Goal: Transaction & Acquisition: Purchase product/service

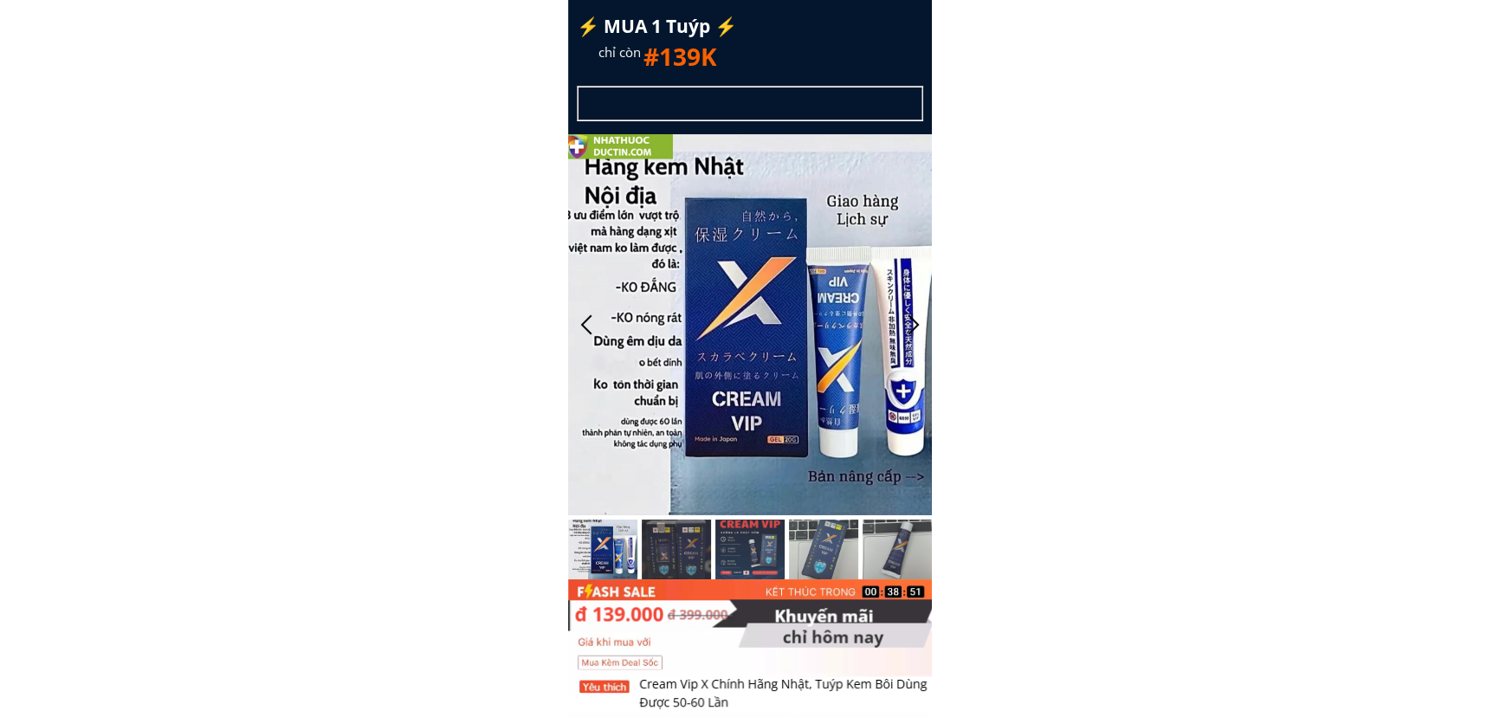
click at [880, 47] on h3 "(xem hàng mới trả tiền)" at bounding box center [946, 51] width 347 height 18
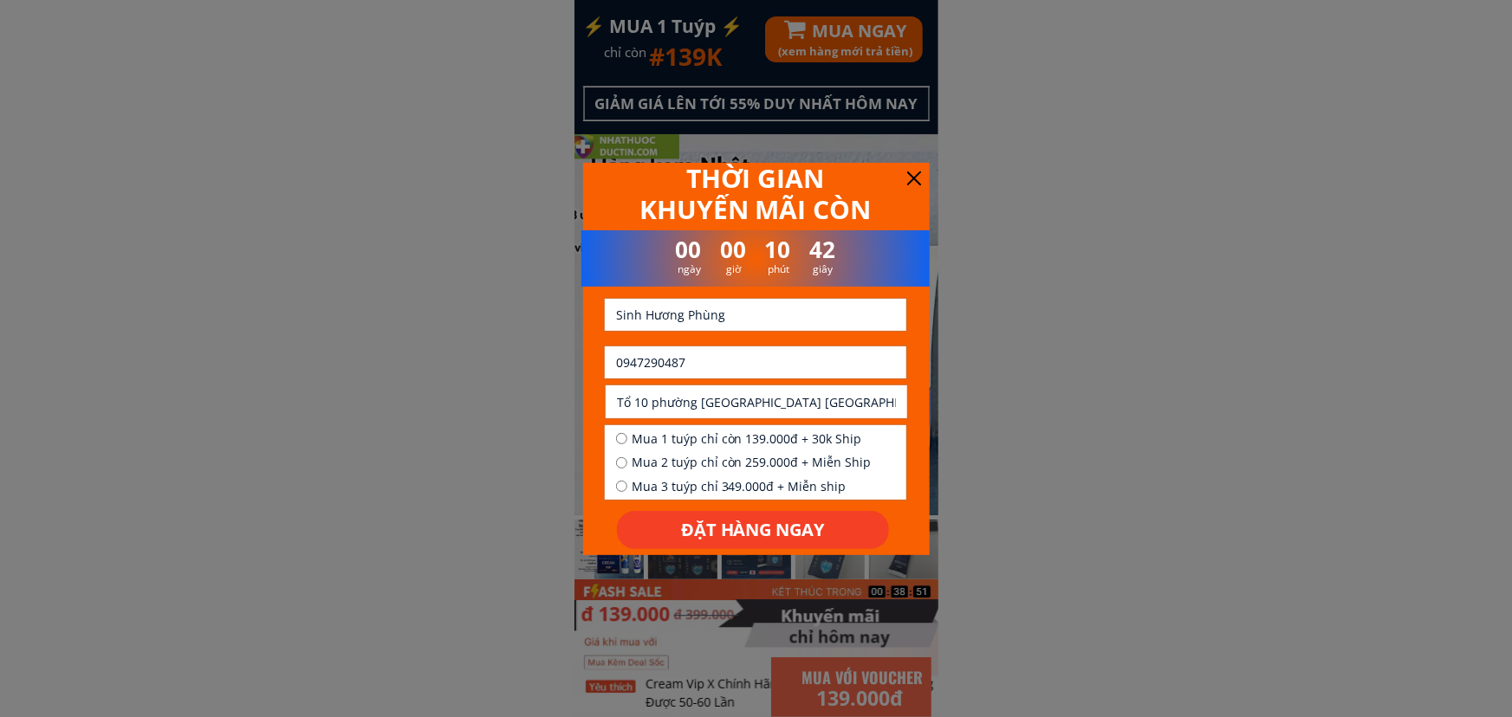
drag, startPoint x: 719, startPoint y: 347, endPoint x: 624, endPoint y: 373, distance: 98.8
click at [624, 373] on input "0947290487" at bounding box center [756, 363] width 288 height 32
paste input "365127820"
type input "0365127820"
click at [709, 326] on input "Sinh Hương Phùng" at bounding box center [756, 315] width 288 height 32
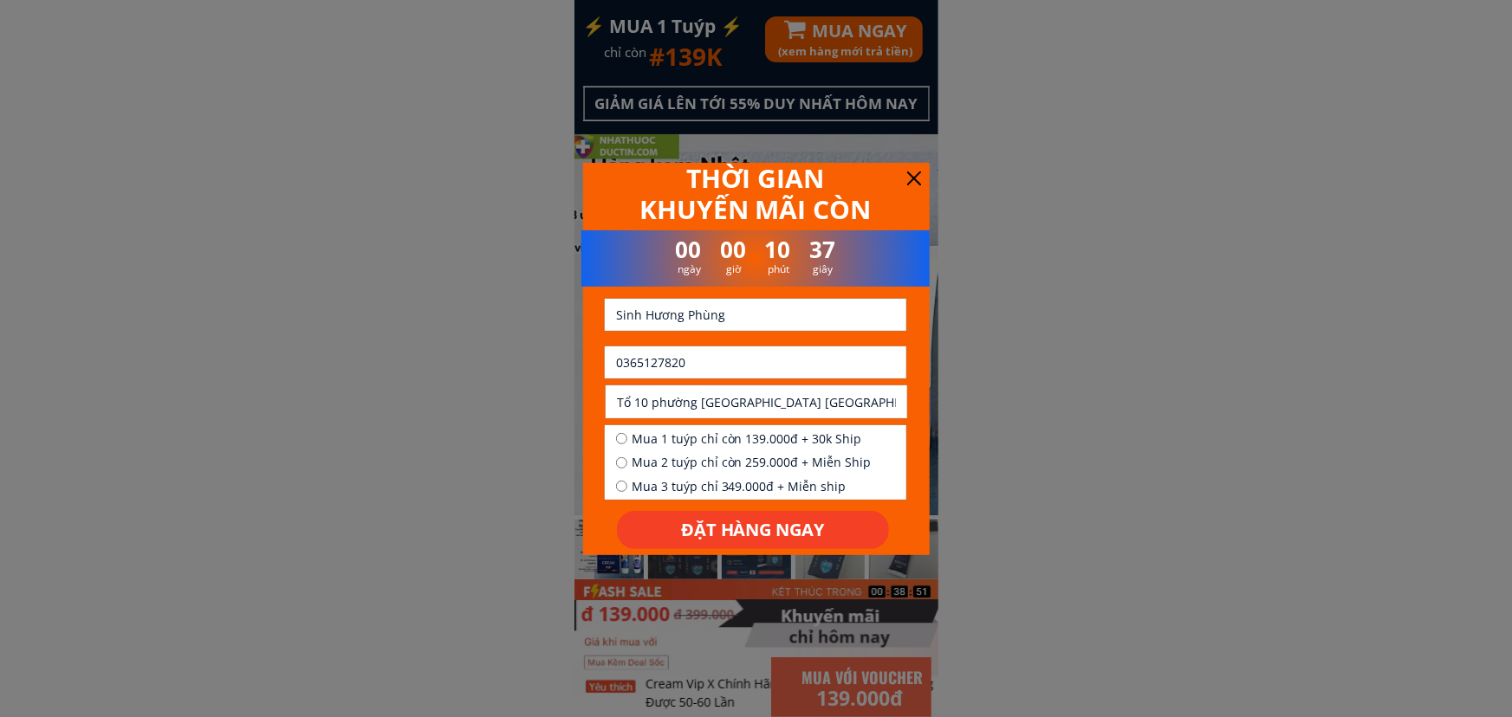
paste input "Đo,hu"
type input "Đo,hung"
click at [683, 398] on input "Tổ 10 phường [GEOGRAPHIC_DATA] [GEOGRAPHIC_DATA] 1" at bounding box center [756, 401] width 288 height 32
paste input "Xs,thac,ba,tinh,lao cai"
type input "Xs,thac,ba,tinh,lao cai"
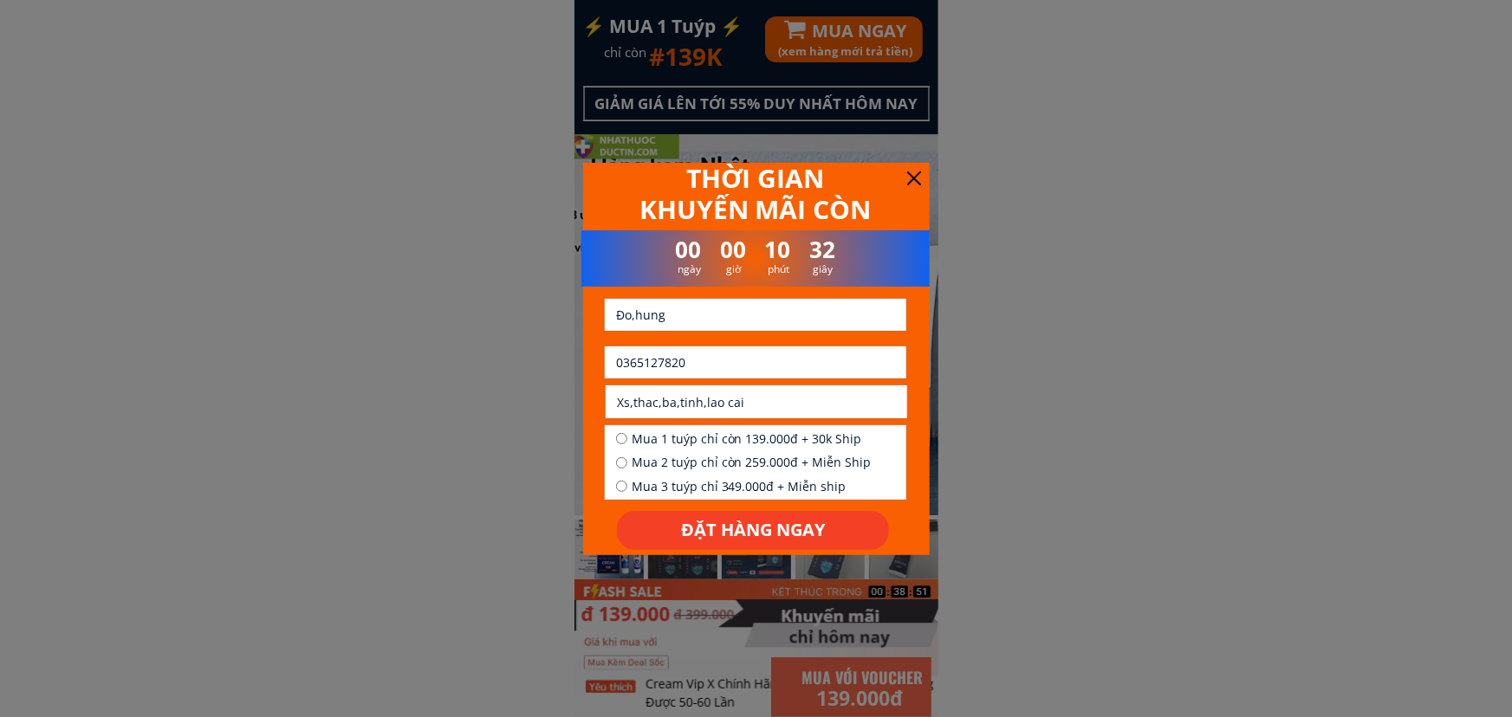
click at [731, 436] on span "Mua 1 tuýp chỉ còn 139.000đ + 30k Ship" at bounding box center [752, 439] width 240 height 19
radio input "true"
click at [761, 539] on p "ĐẶT HÀNG NGAY" at bounding box center [753, 530] width 272 height 39
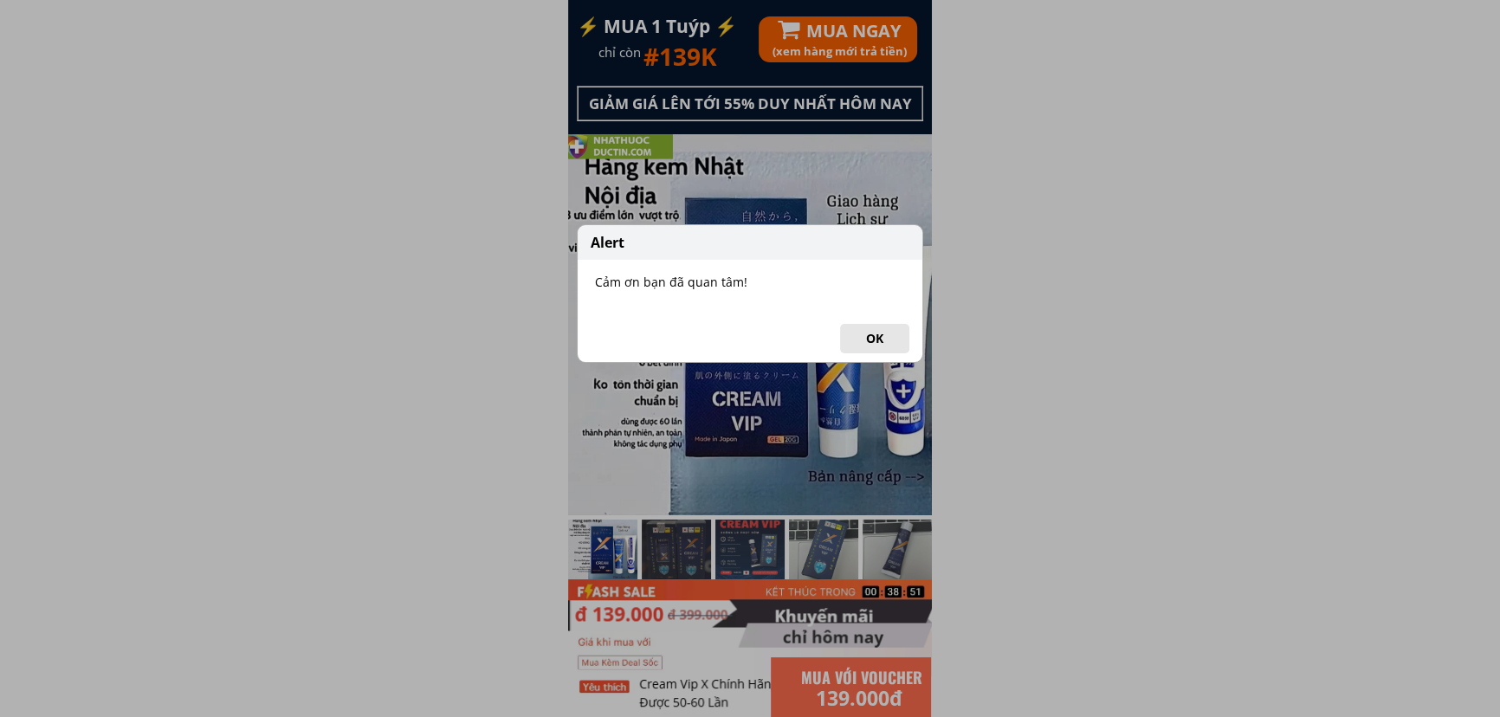
click at [858, 340] on button "OK" at bounding box center [874, 338] width 69 height 29
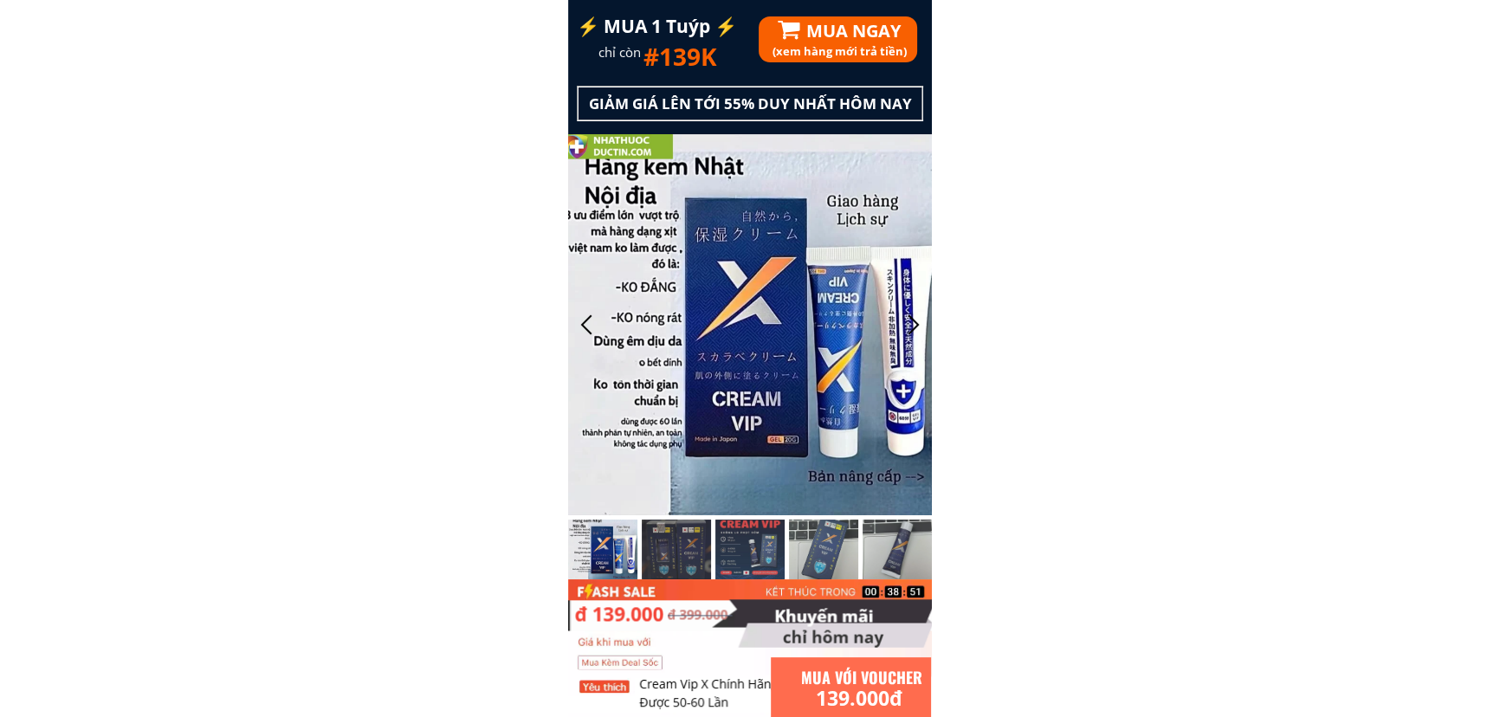
click at [840, 21] on div "(xem hàng mới trả tiền) MUA NGAY" at bounding box center [939, 39] width 360 height 47
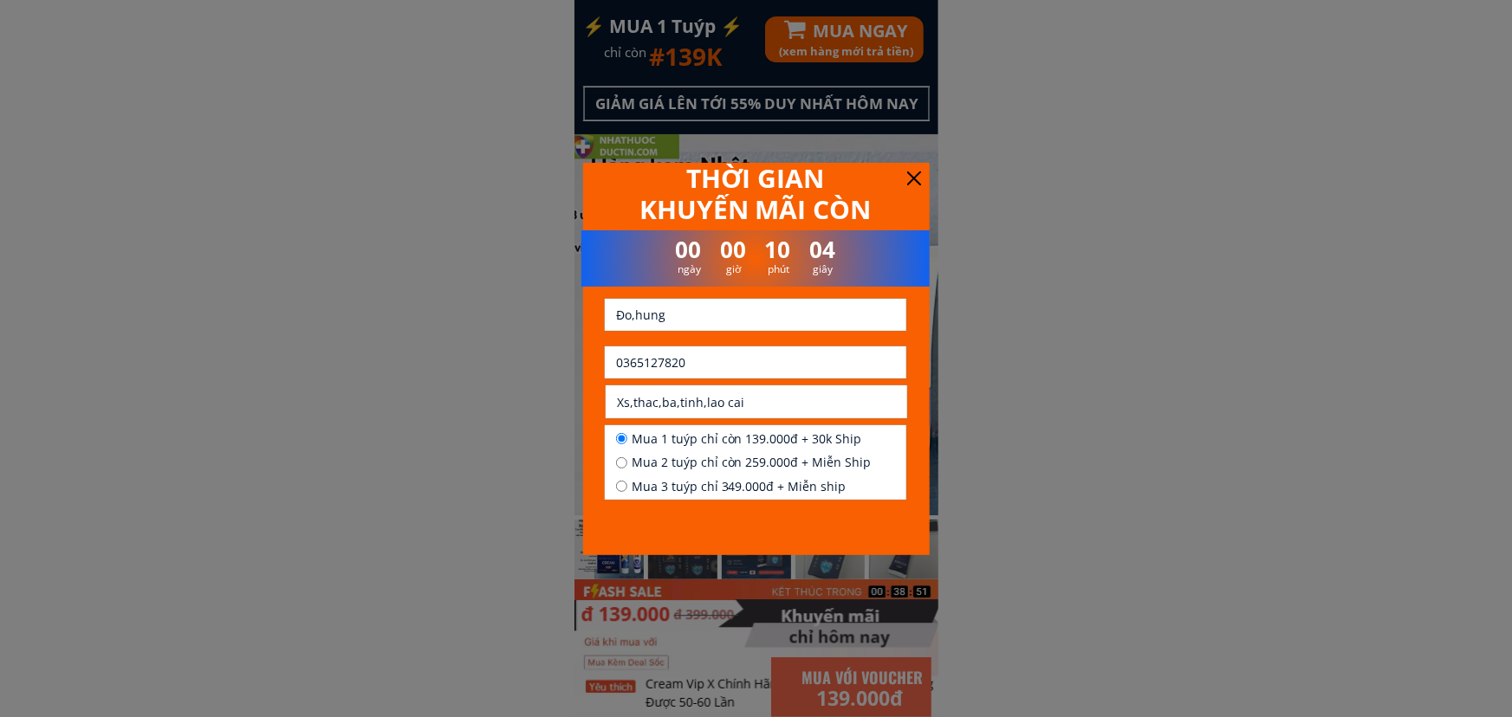
click at [714, 360] on input "0365127820" at bounding box center [756, 363] width 288 height 32
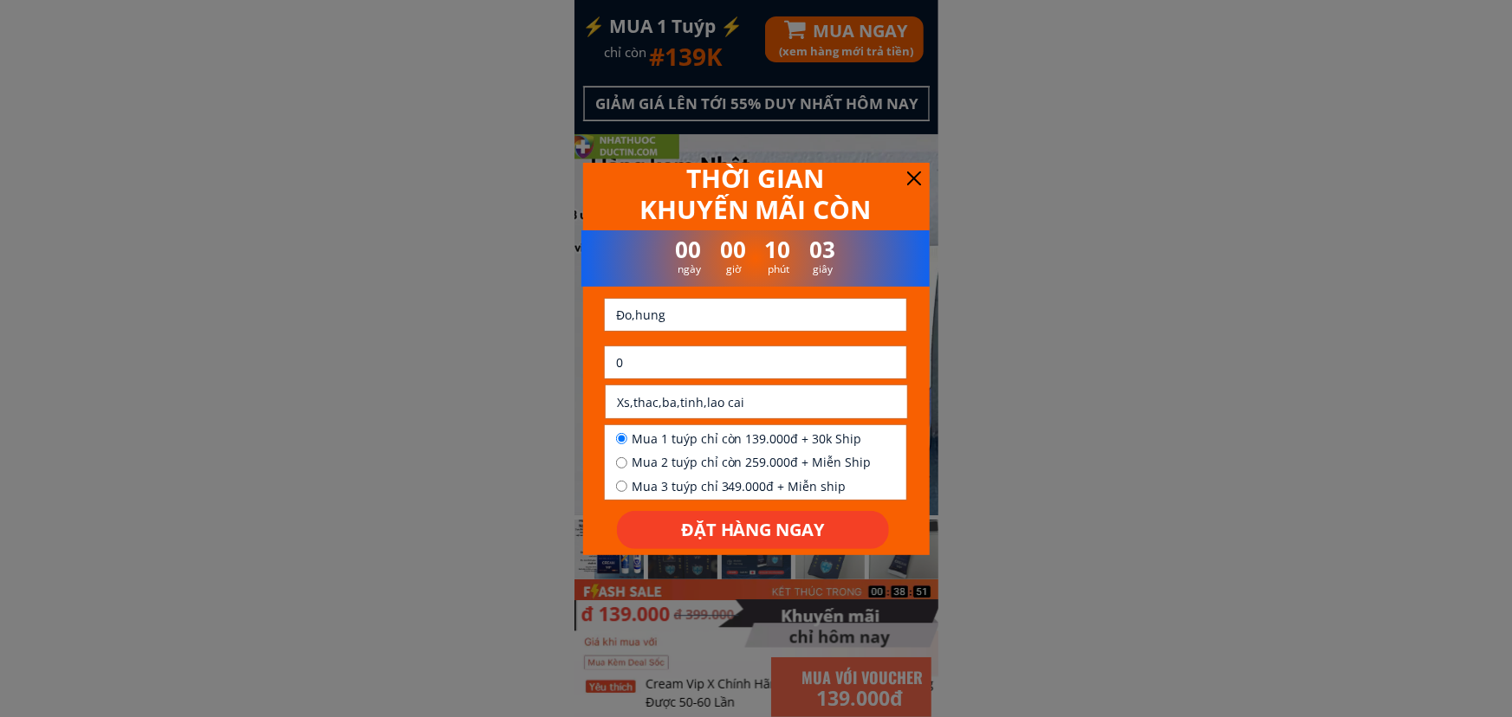
paste input "909461962"
type input "0909461962"
click at [729, 317] on input "text" at bounding box center [756, 315] width 288 height 32
paste input "Along"
type input "Along"
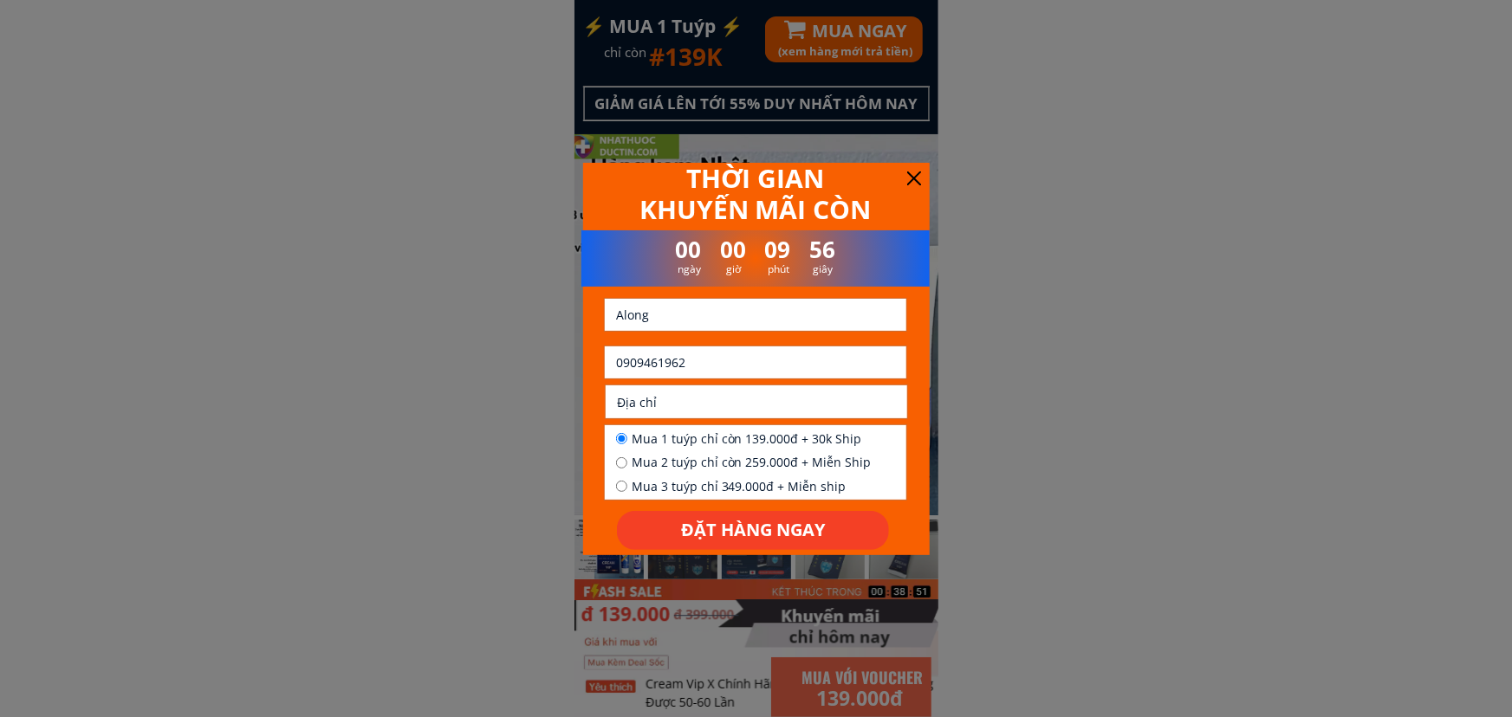
click at [695, 389] on input "text" at bounding box center [756, 401] width 288 height 32
paste input "42 /19 [PERSON_NAME] hiền p5q3 Tp hcm"
type input "42 /19 [PERSON_NAME] hiền p5q3 Tp hcm"
click at [690, 437] on span "Mua 1 tuýp chỉ còn 139.000đ + 30k Ship" at bounding box center [752, 439] width 240 height 19
radio input "true"
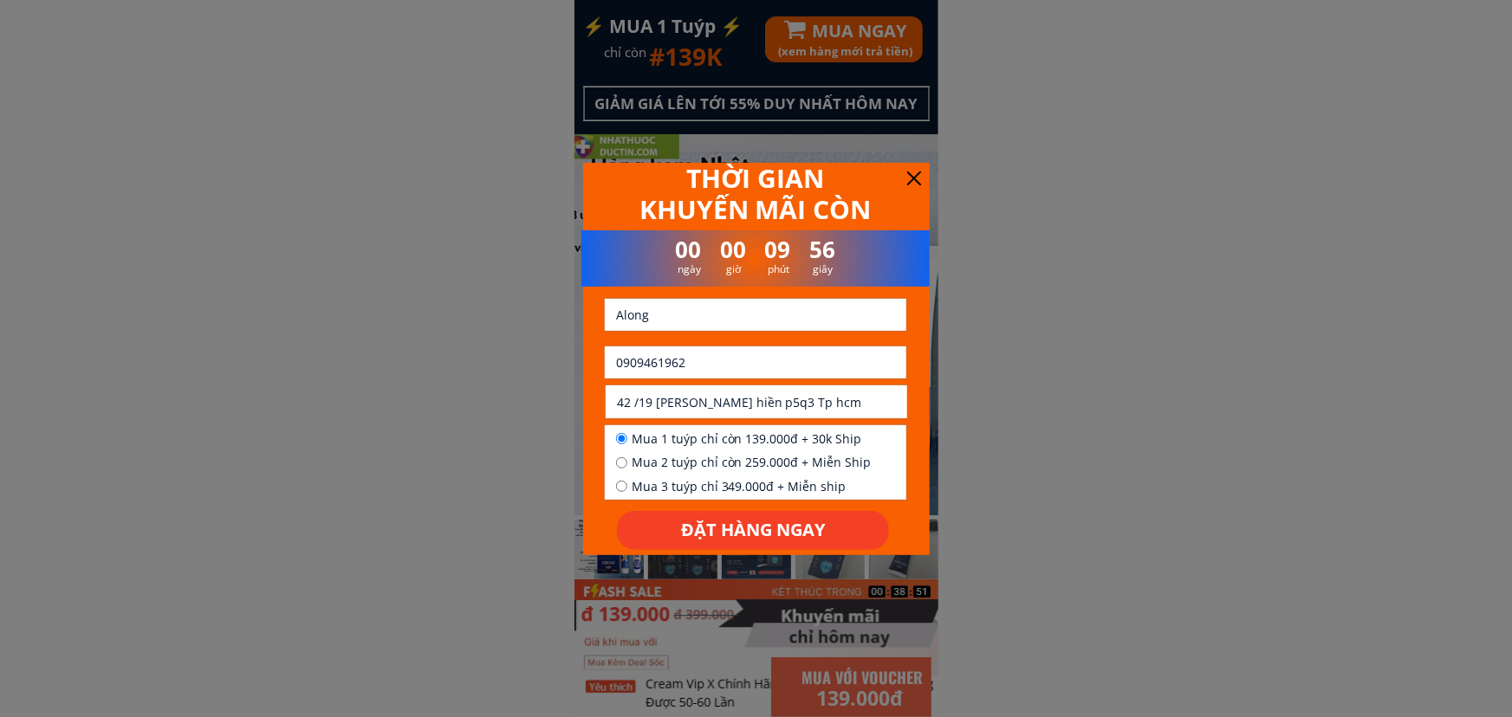
click at [684, 527] on p "ĐẶT HÀNG NGAY" at bounding box center [753, 530] width 272 height 39
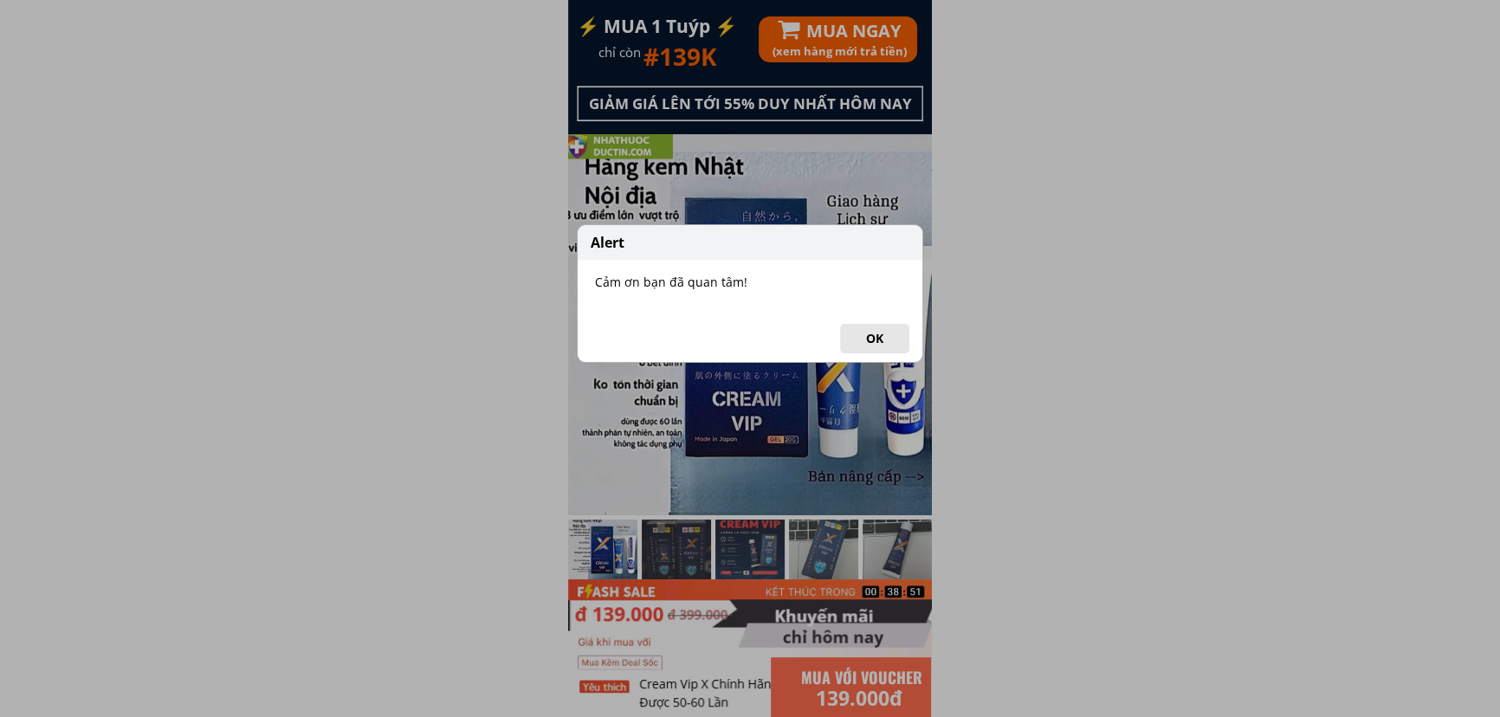
click at [866, 348] on button "OK" at bounding box center [874, 338] width 69 height 29
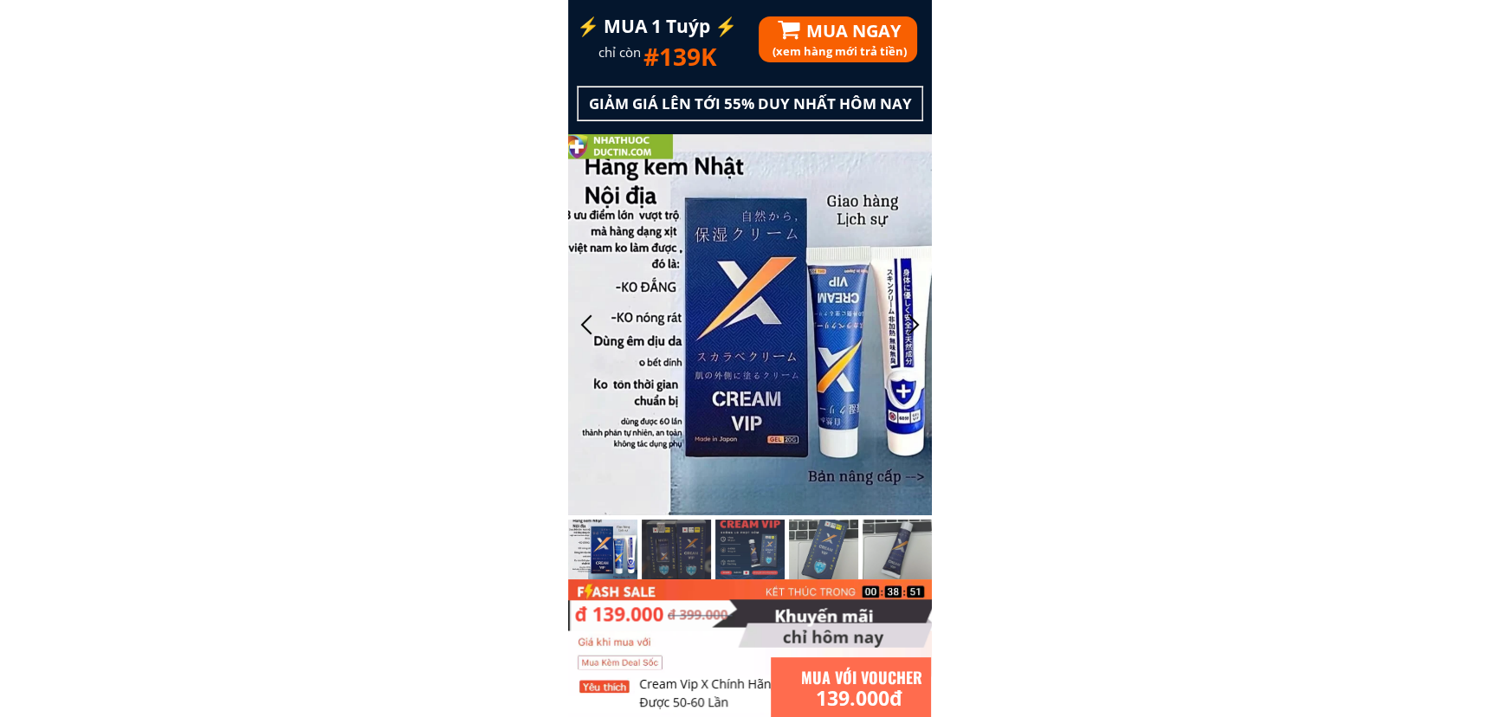
click at [890, 36] on div "(xem hàng mới trả tiền) MUA NGAY" at bounding box center [939, 39] width 360 height 47
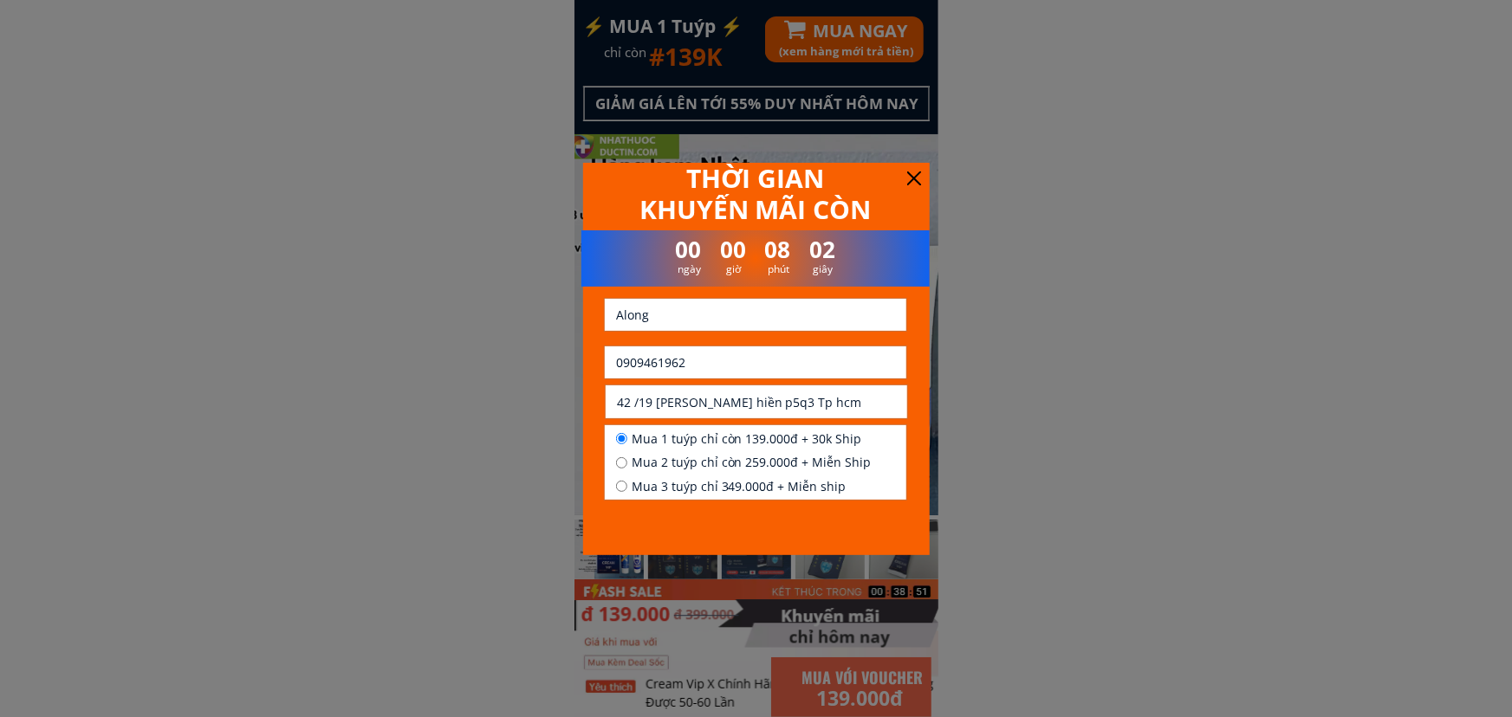
click at [667, 370] on input "0909461962" at bounding box center [756, 363] width 288 height 32
paste input "0946188139"
type input "0946188139"
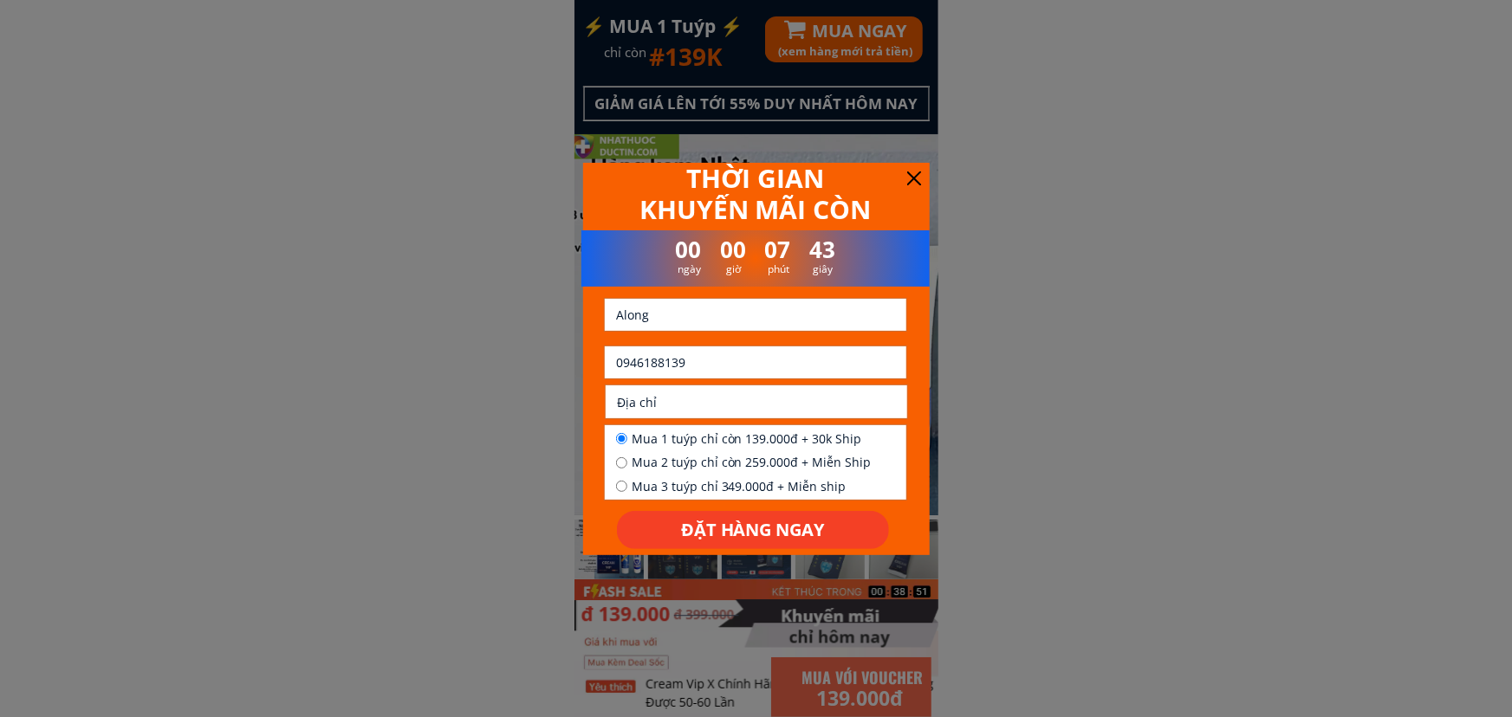
click at [739, 406] on input "text" at bounding box center [756, 401] width 288 height 32
paste input "Lấy cho anh hai chai địa chỉ xã [GEOGRAPHIC_DATA] tỉnh [GEOGRAPHIC_DATA] [GEOGR…"
type input "Lấy cho anh hai chai địa chỉ xã [GEOGRAPHIC_DATA] tỉnh [GEOGRAPHIC_DATA] [GEOGR…"
click at [723, 369] on input "0946188139" at bounding box center [756, 363] width 288 height 32
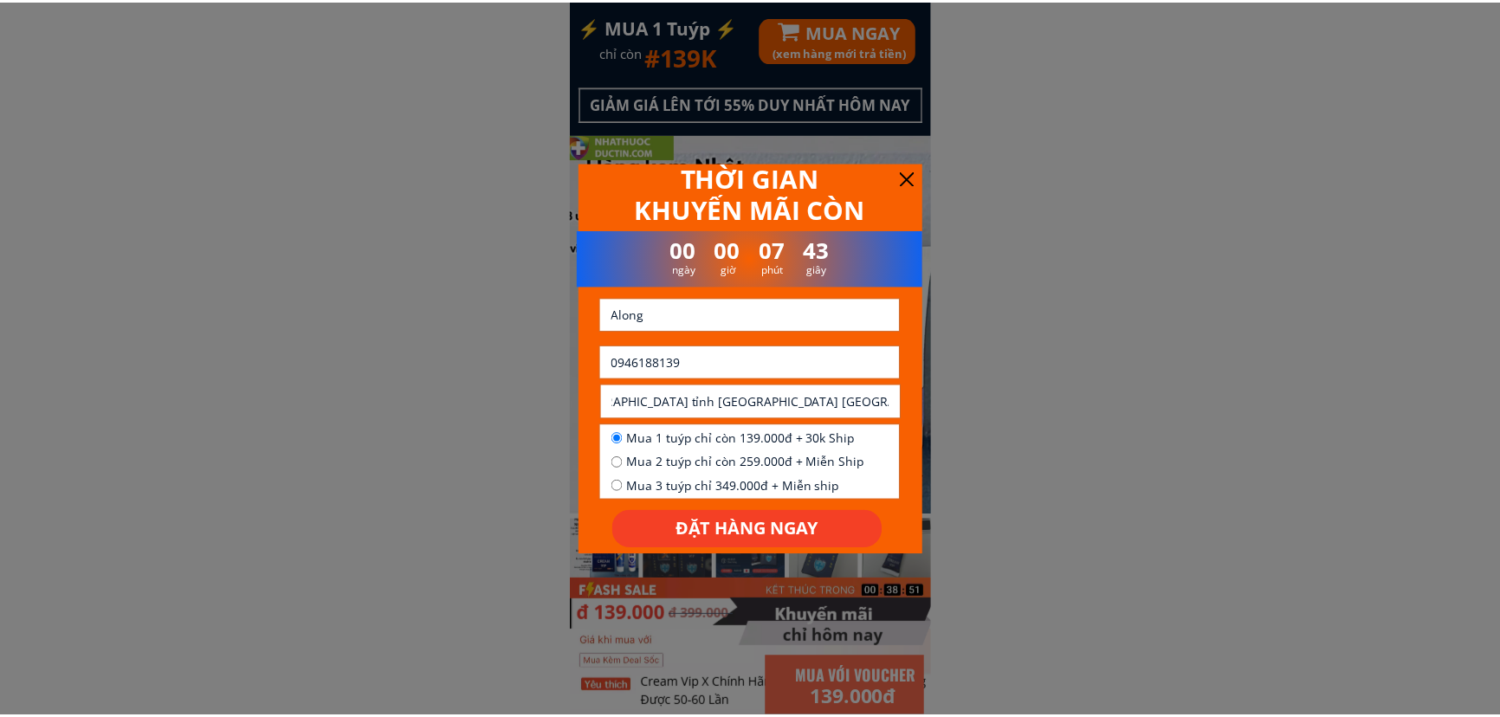
scroll to position [0, 0]
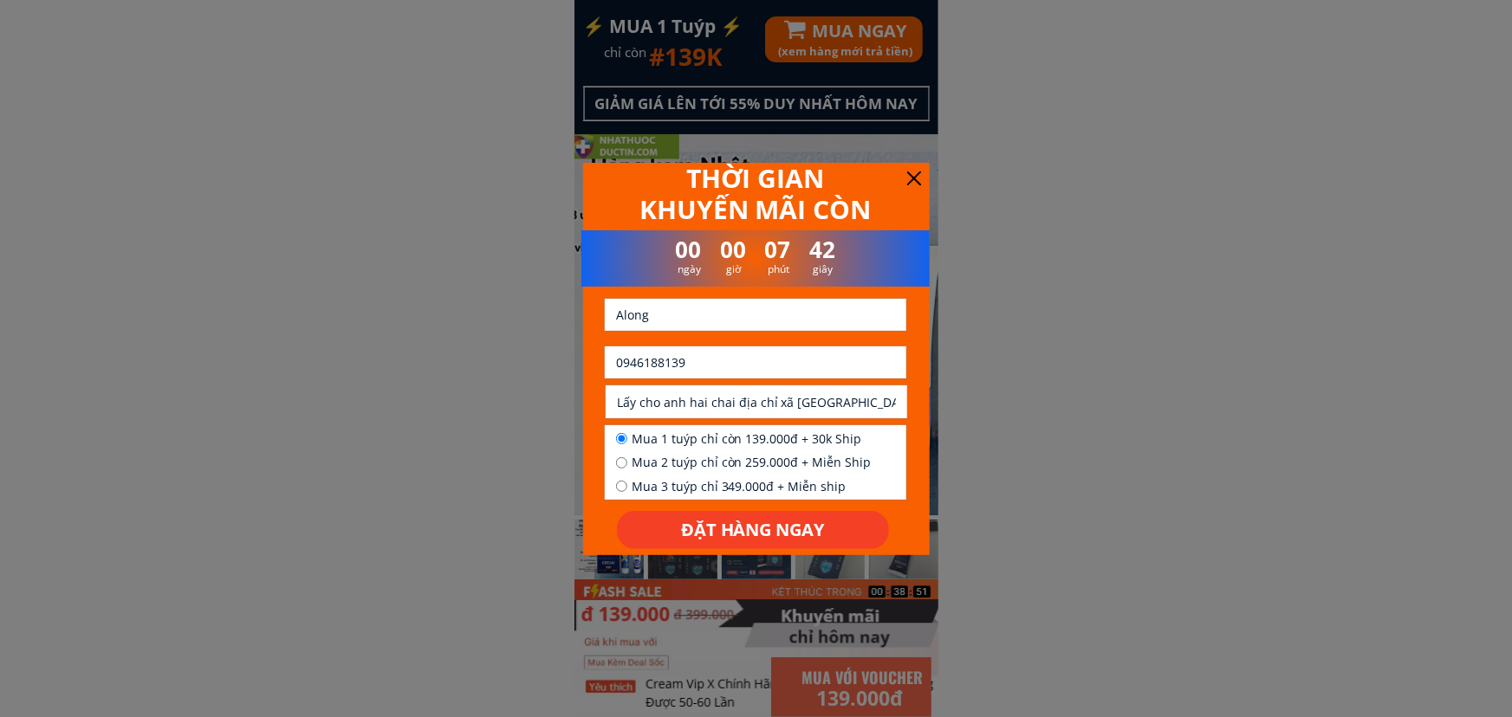
click at [723, 369] on input "0946188139" at bounding box center [756, 363] width 288 height 32
click at [774, 311] on input "Along" at bounding box center [756, 315] width 288 height 32
type input "[PERSON_NAME]"
click at [738, 453] on span "Mua 2 tuýp chỉ còn 259.000đ + Miễn Ship" at bounding box center [752, 462] width 240 height 19
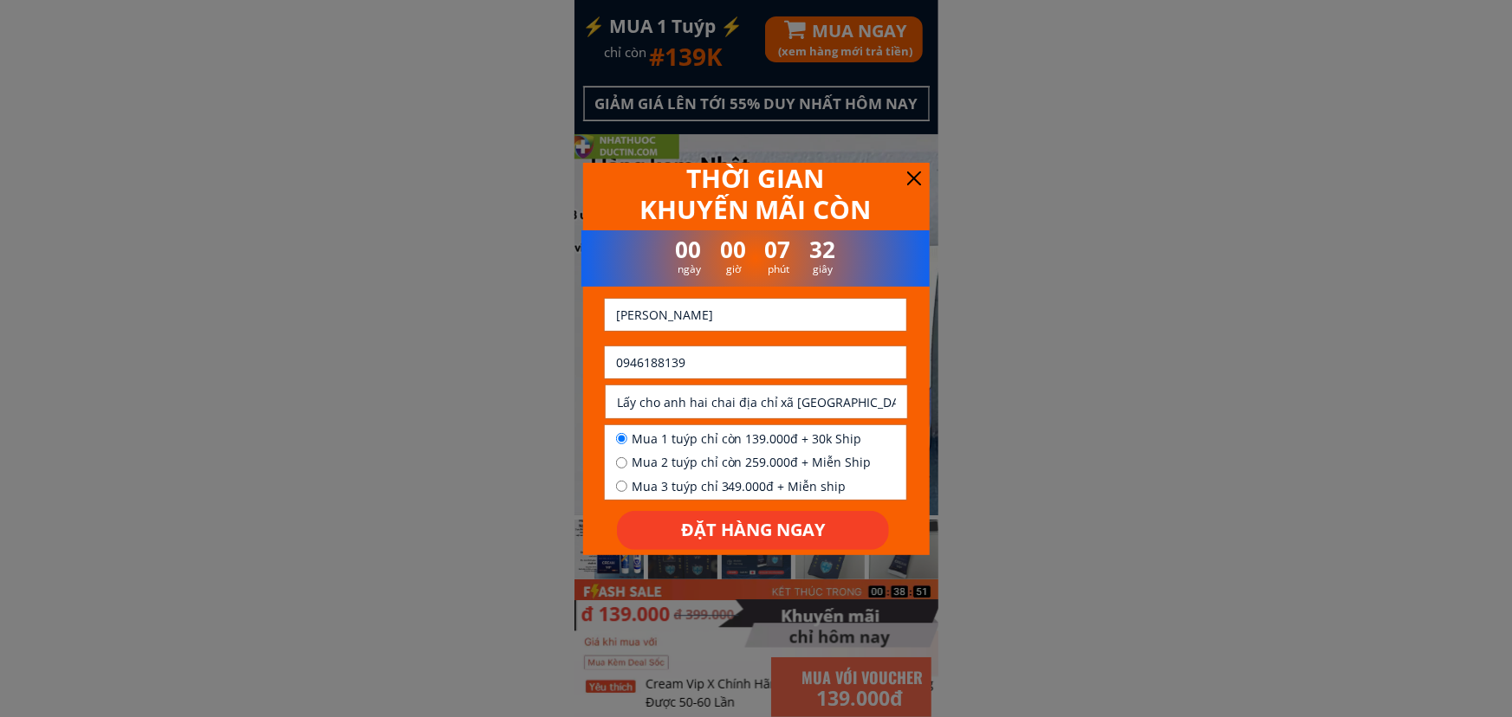
radio input "true"
click at [752, 517] on p "ĐẶT HÀNG NGAY" at bounding box center [753, 530] width 272 height 39
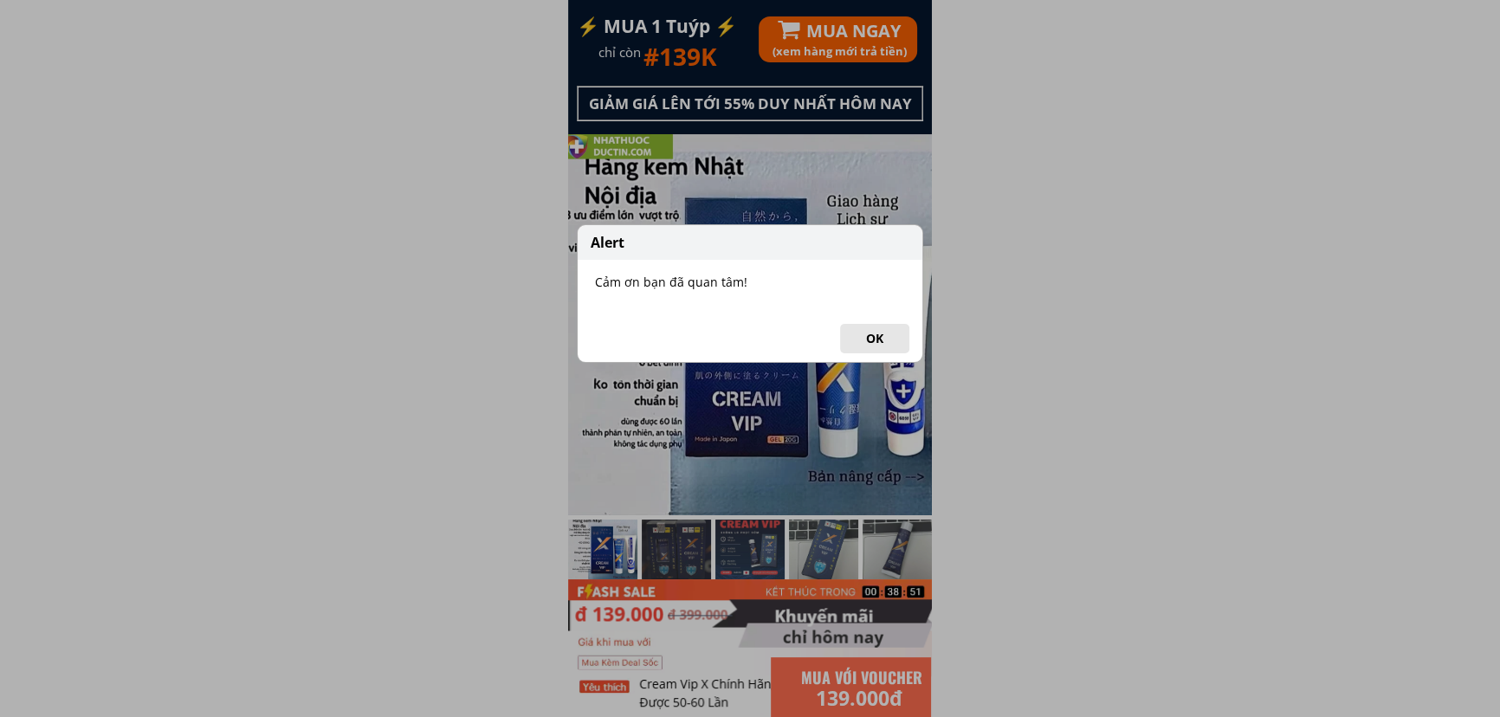
click at [893, 341] on button "OK" at bounding box center [874, 338] width 69 height 29
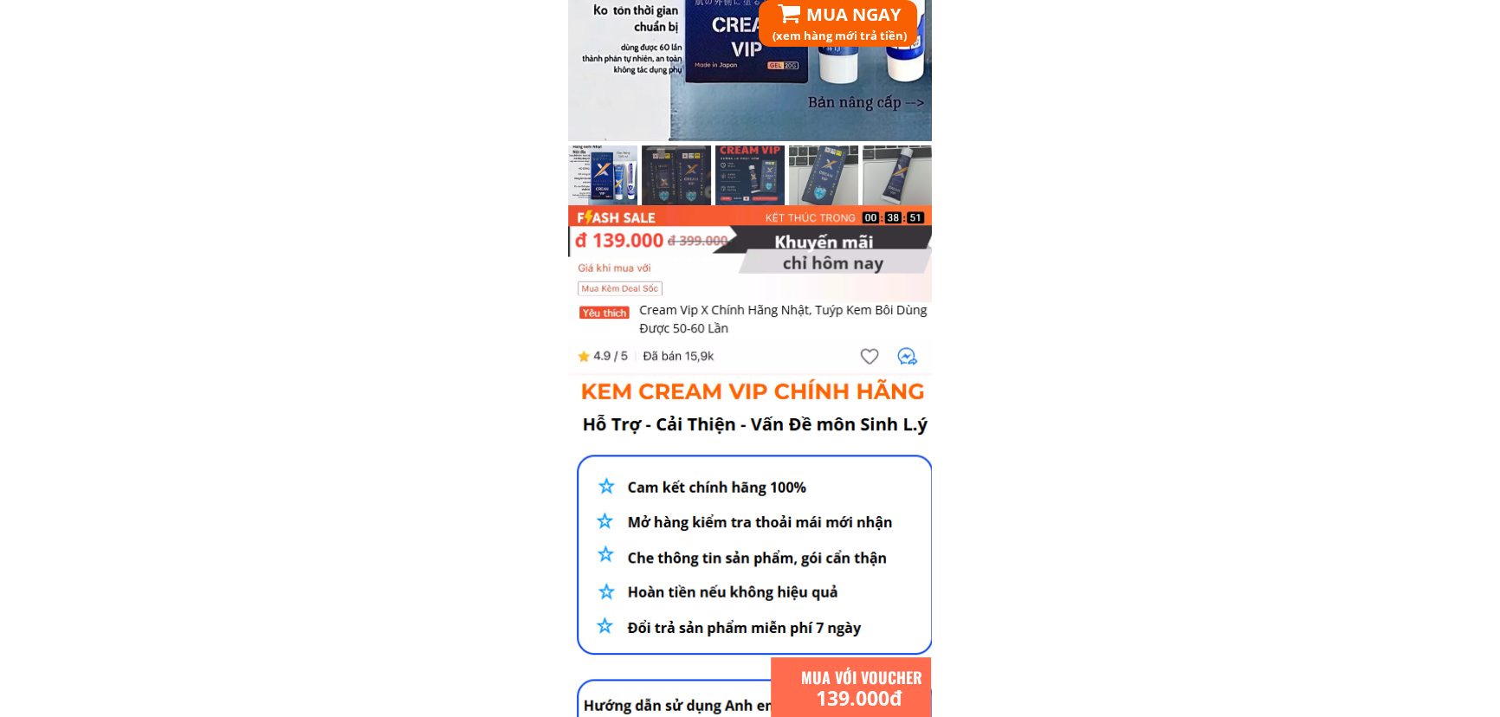
scroll to position [157, 0]
